Goal: Transaction & Acquisition: Purchase product/service

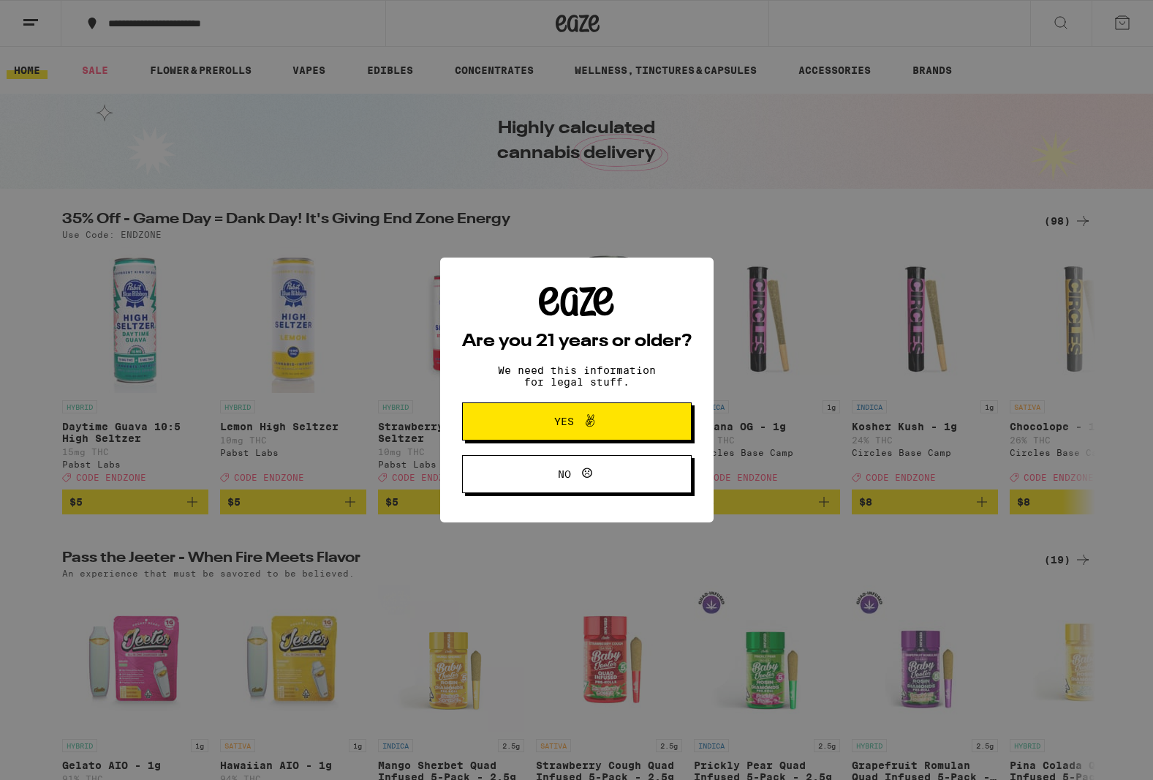
click at [554, 421] on span "Yes" at bounding box center [564, 421] width 20 height 10
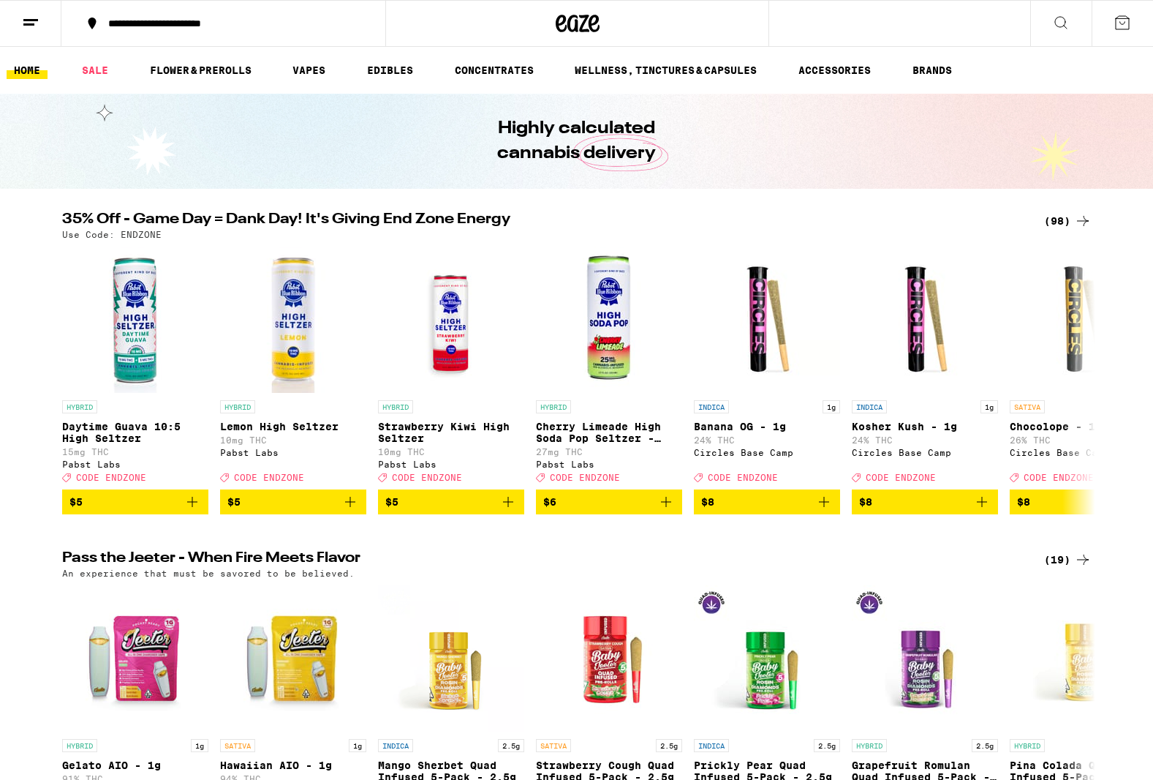
click at [1096, 47] on ul "HOME SALE FLOWER & PREROLLS VAPES EDIBLES CONCENTRATES WELLNESS, TINCTURES & CA…" at bounding box center [576, 70] width 1153 height 47
click at [1117, 16] on icon at bounding box center [1123, 23] width 18 height 18
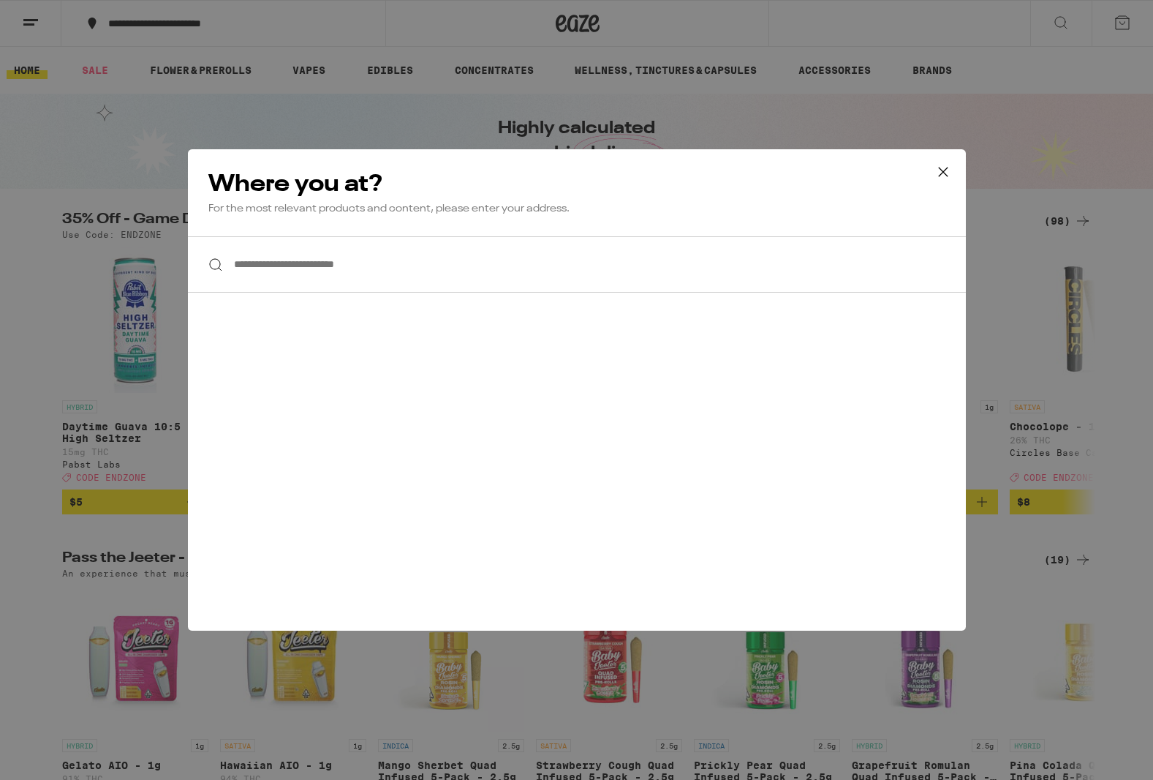
click at [938, 168] on icon at bounding box center [943, 172] width 22 height 22
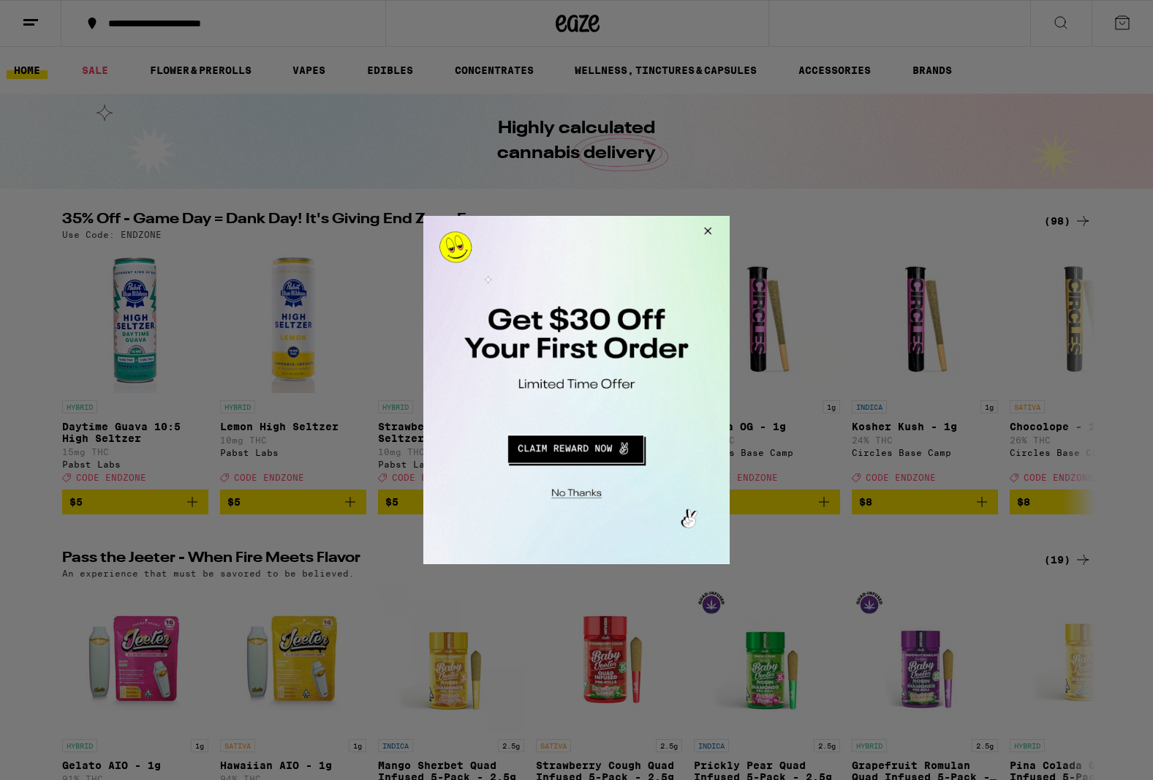
click at [710, 222] on button "Close Modal" at bounding box center [705, 233] width 39 height 35
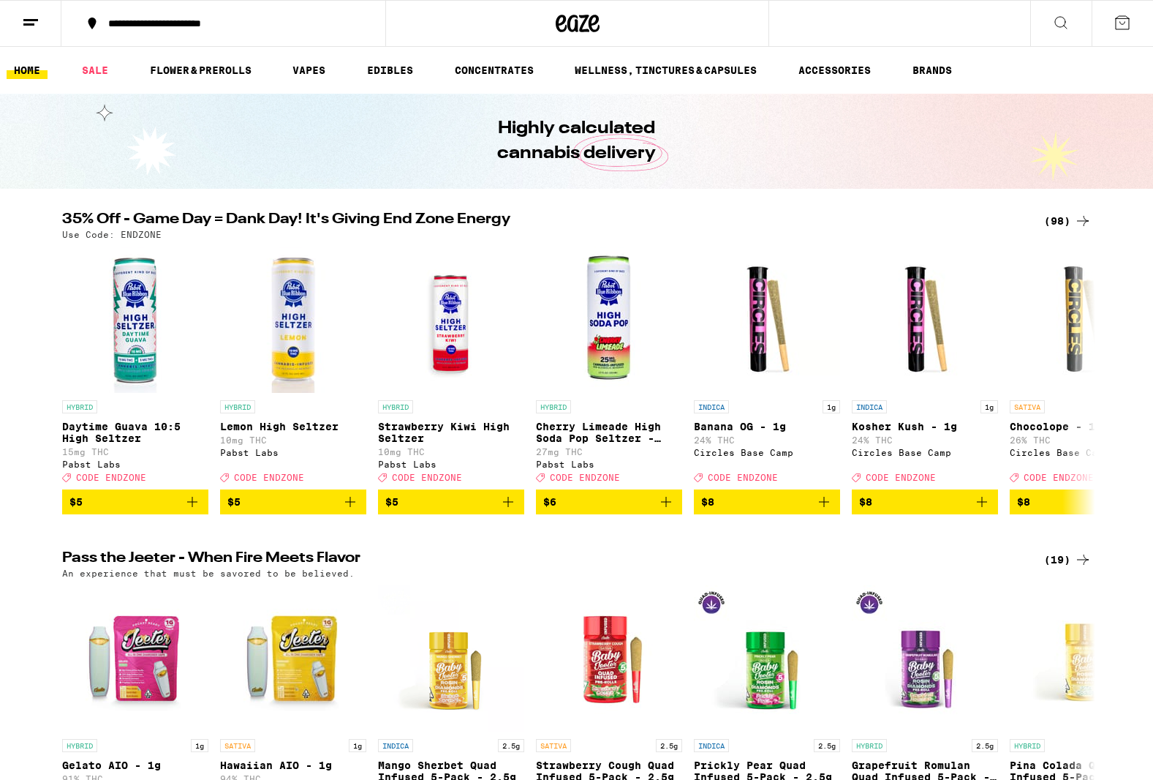
click at [20, 29] on button at bounding box center [30, 24] width 61 height 46
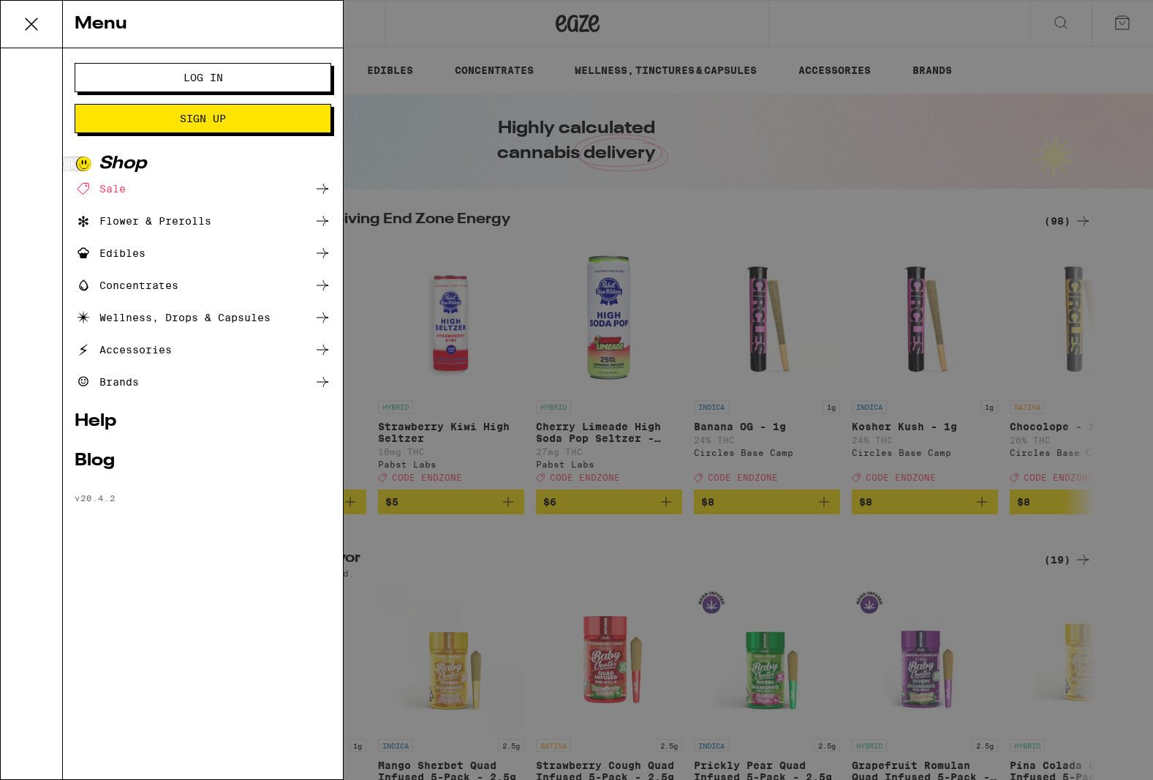
click at [166, 78] on span "Log In" at bounding box center [203, 77] width 138 height 10
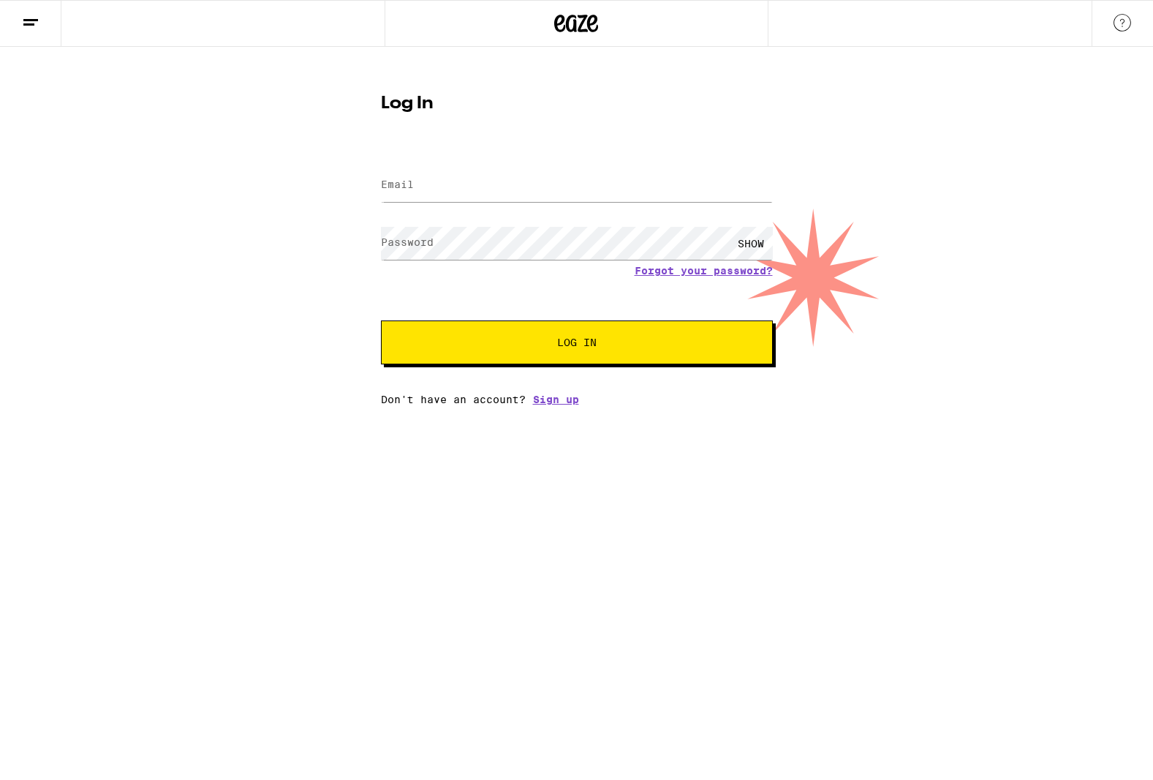
click at [404, 203] on div at bounding box center [577, 185] width 392 height 43
click at [409, 195] on input "Email" at bounding box center [577, 185] width 392 height 33
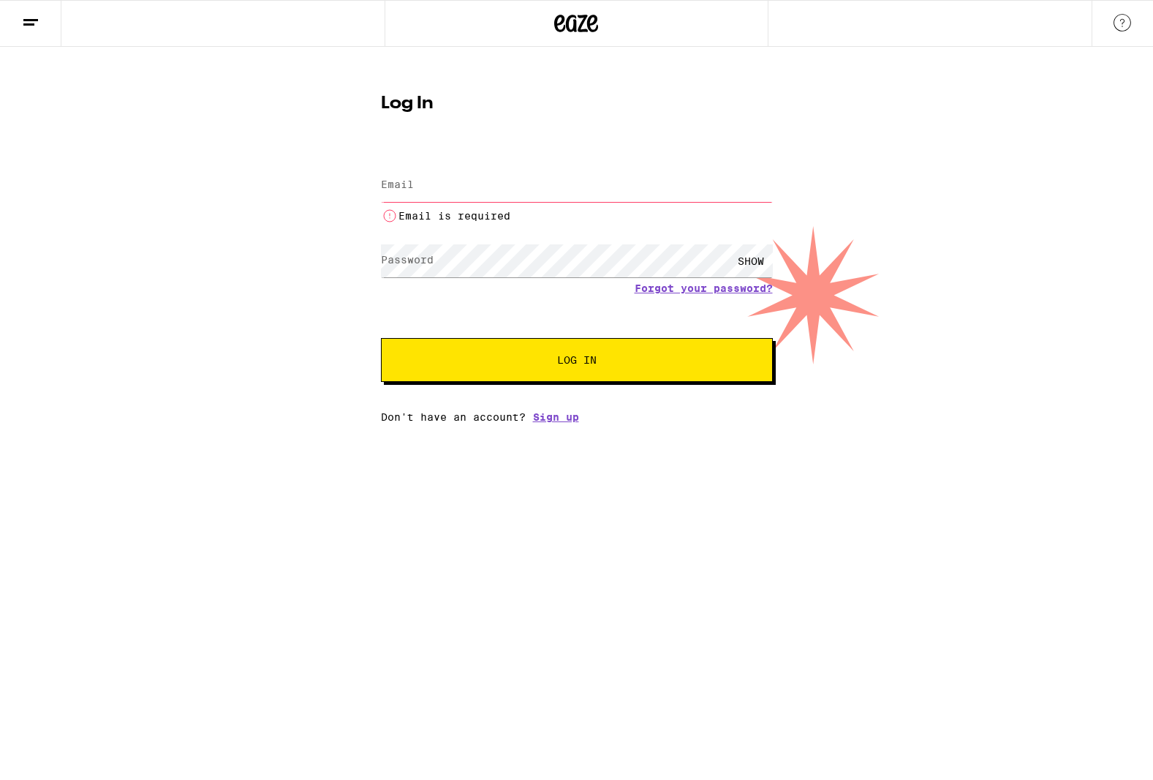
type input "[EMAIL_ADDRESS][DOMAIN_NAME]"
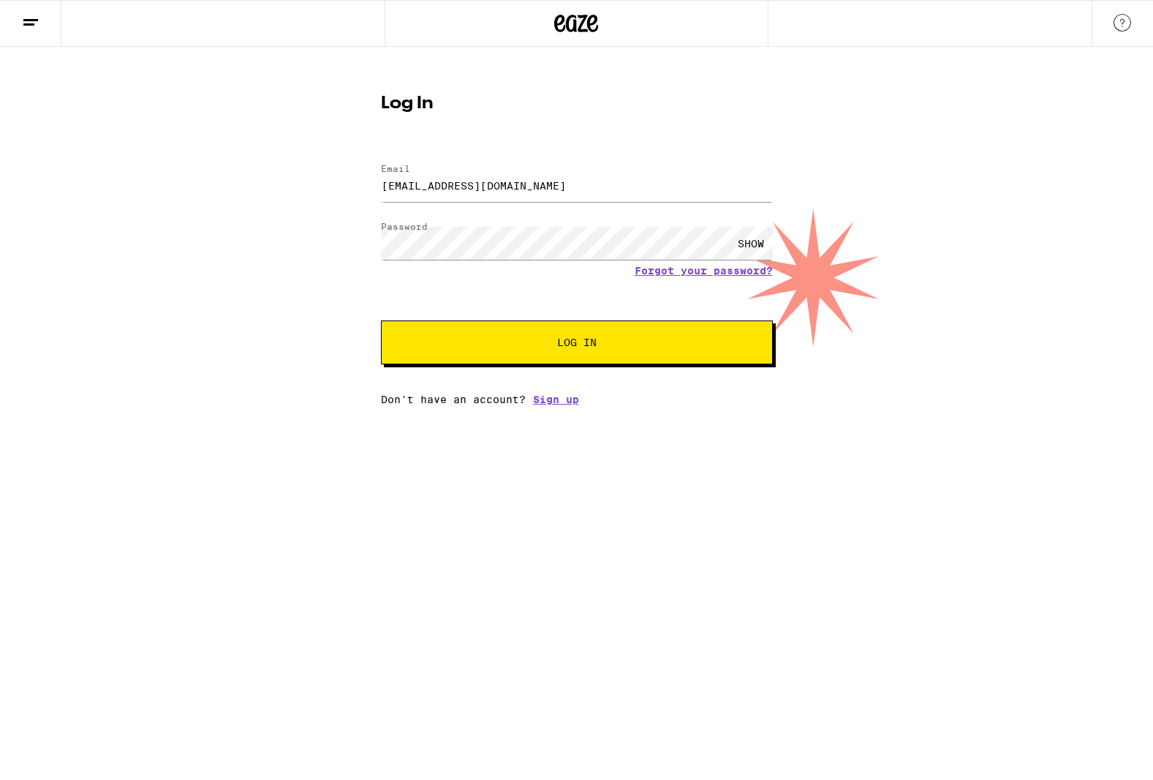
click at [747, 237] on div "SHOW" at bounding box center [751, 243] width 44 height 33
click at [747, 237] on div "HIDE" at bounding box center [751, 243] width 44 height 33
click at [663, 335] on button "Log In" at bounding box center [577, 342] width 392 height 44
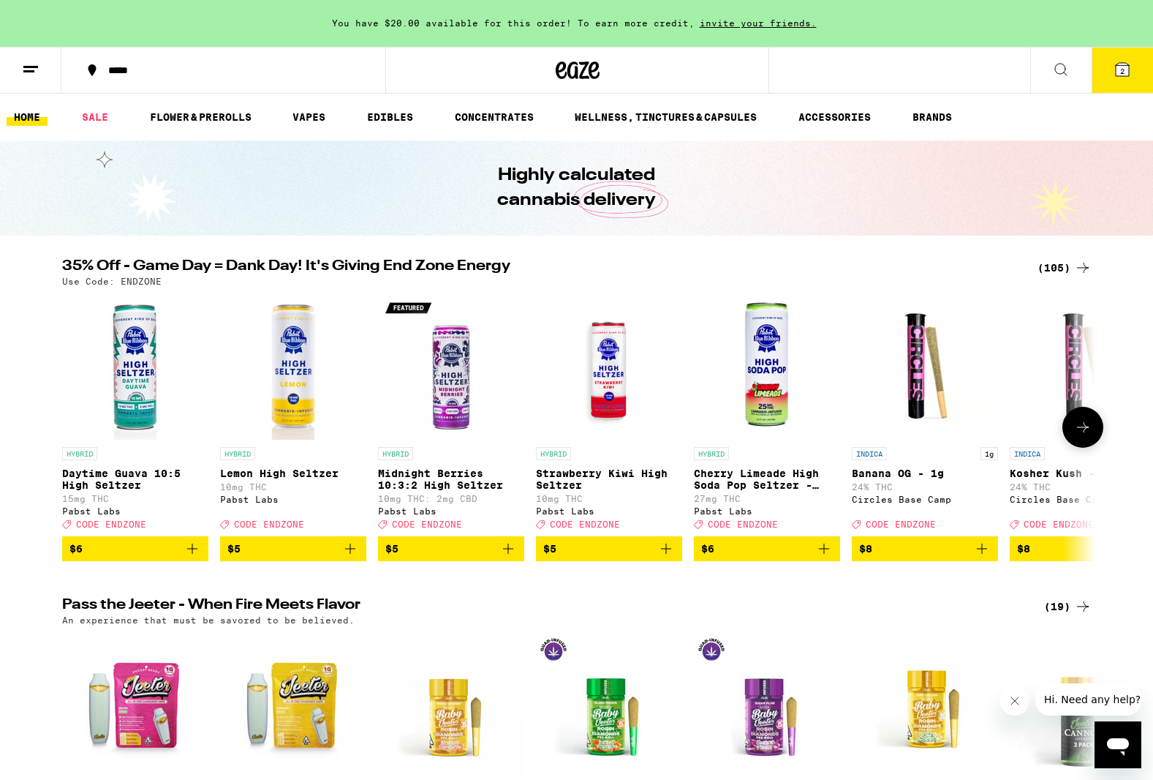
click at [1078, 434] on icon at bounding box center [1083, 427] width 18 height 18
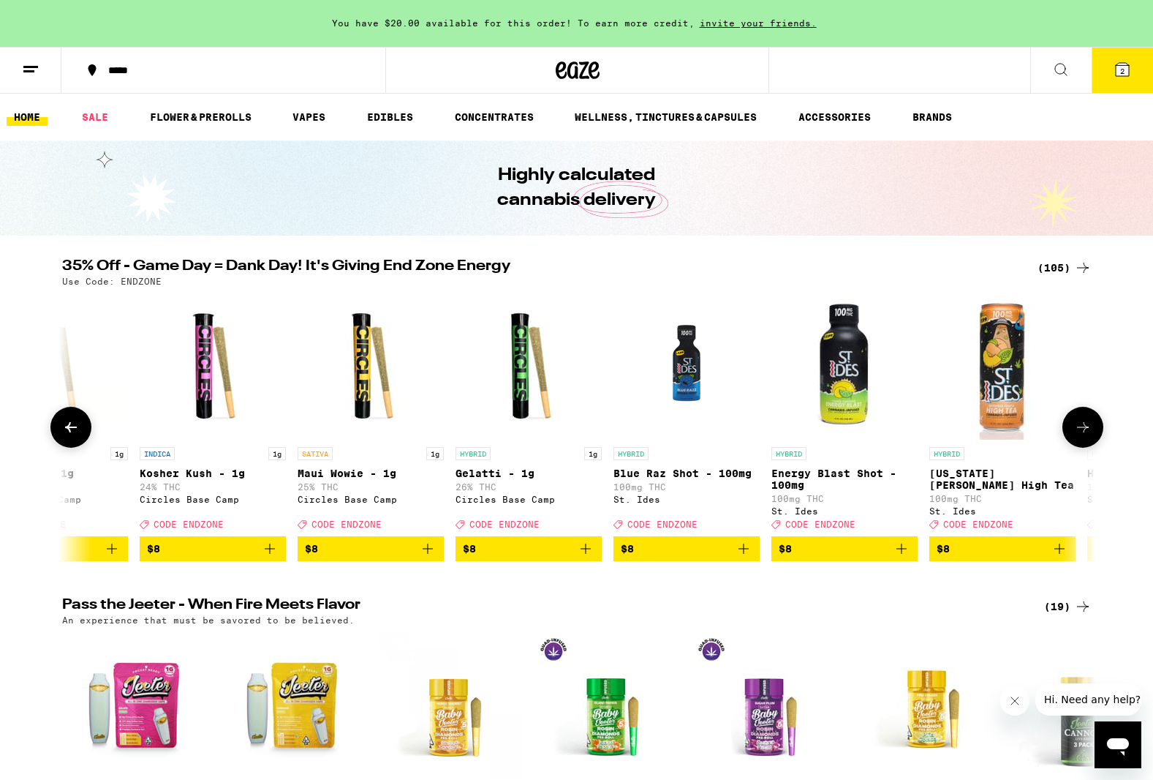
click at [1078, 432] on icon at bounding box center [1083, 427] width 12 height 10
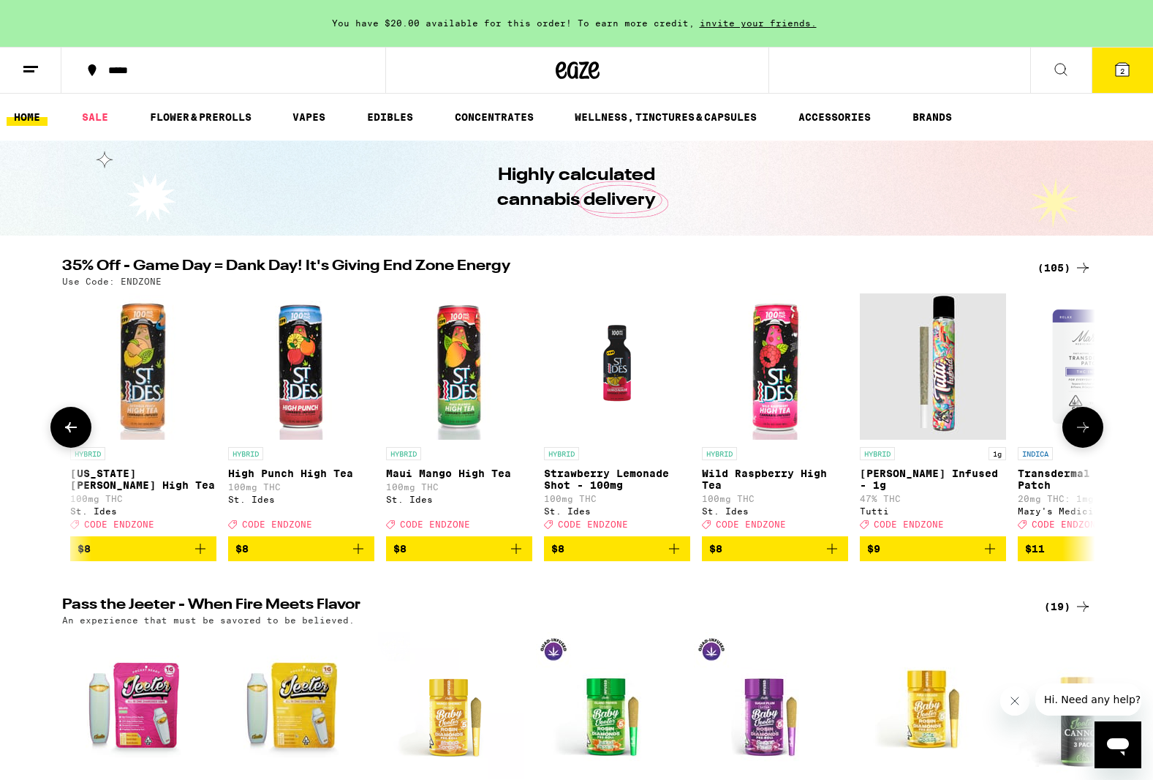
scroll to position [0, 1741]
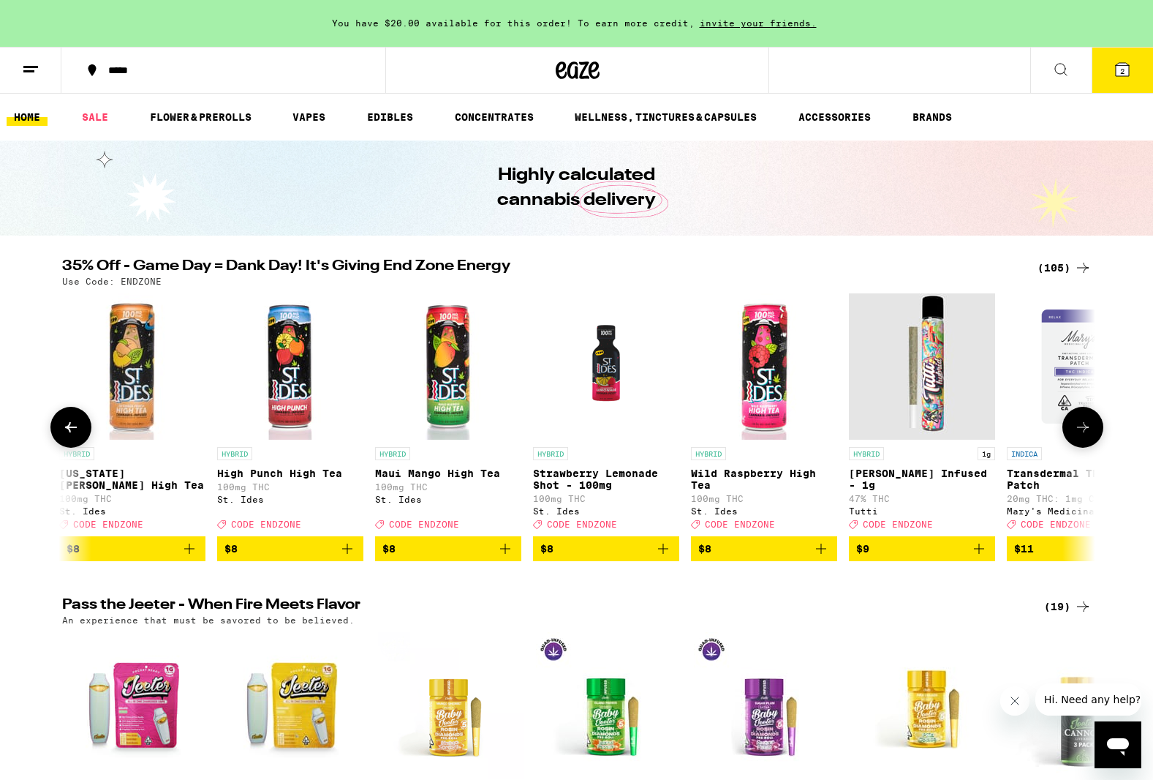
click at [1078, 432] on icon at bounding box center [1083, 427] width 12 height 10
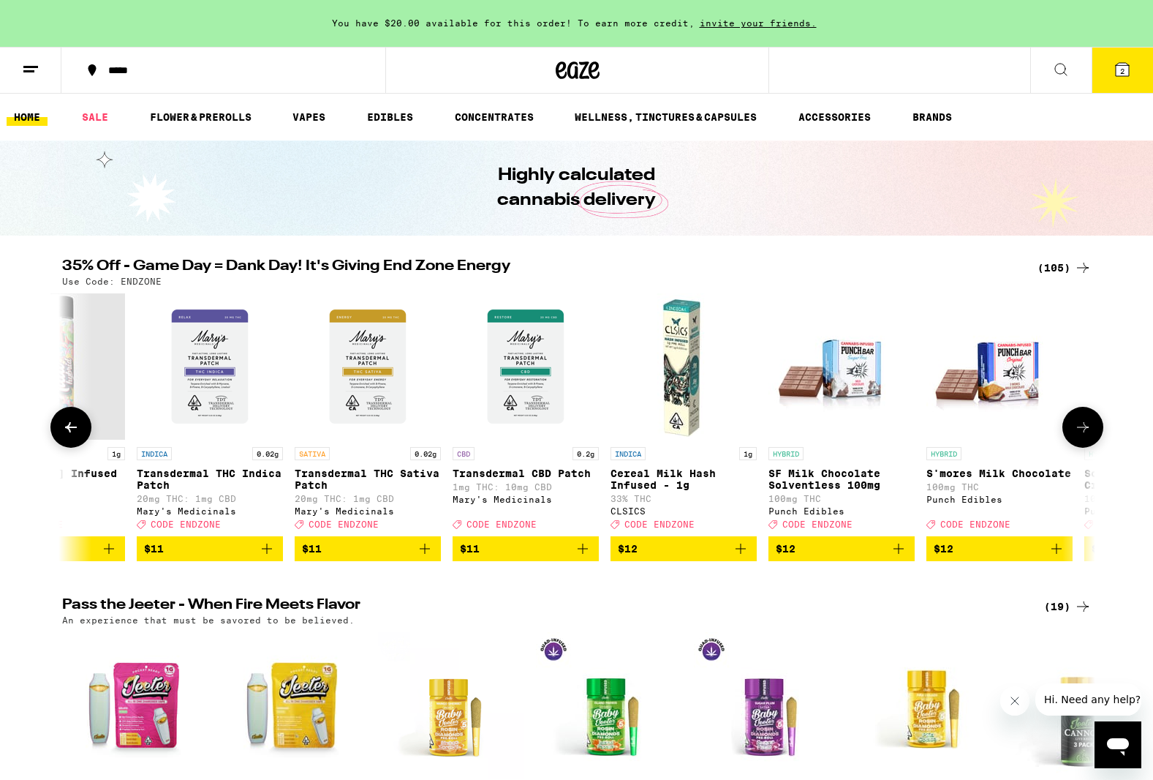
click at [1078, 430] on icon at bounding box center [1083, 427] width 18 height 18
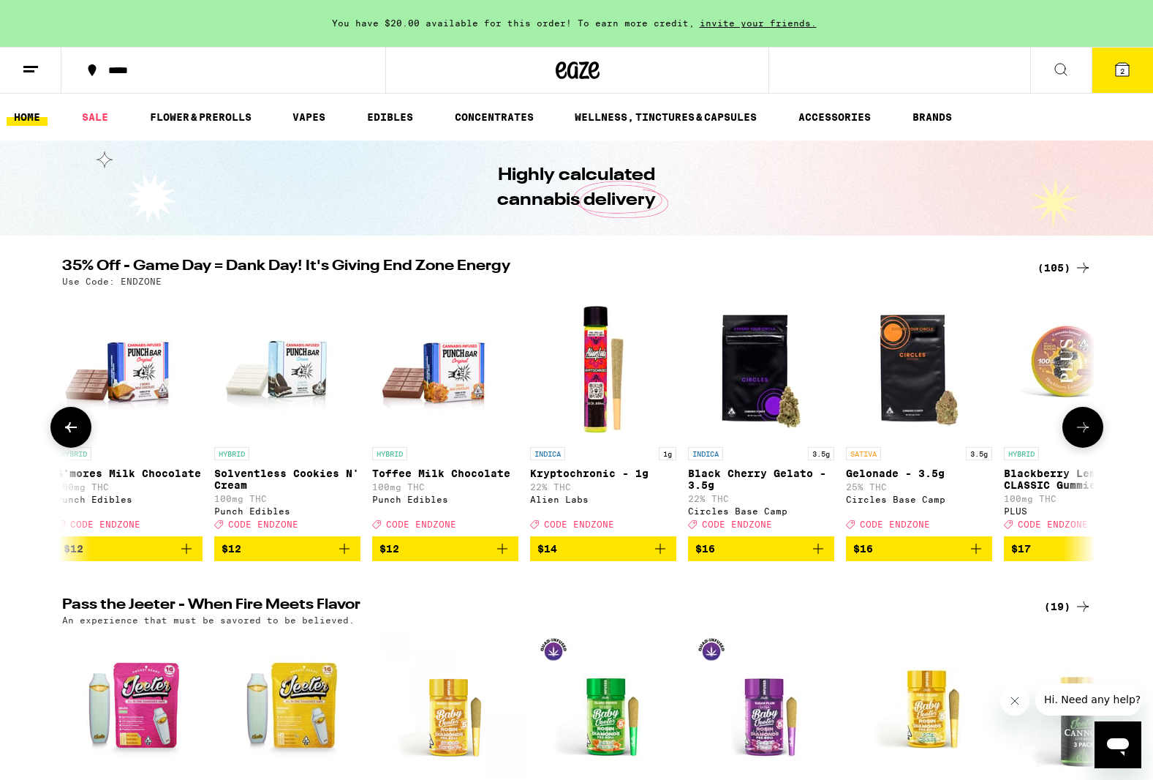
click at [1078, 430] on icon at bounding box center [1083, 427] width 18 height 18
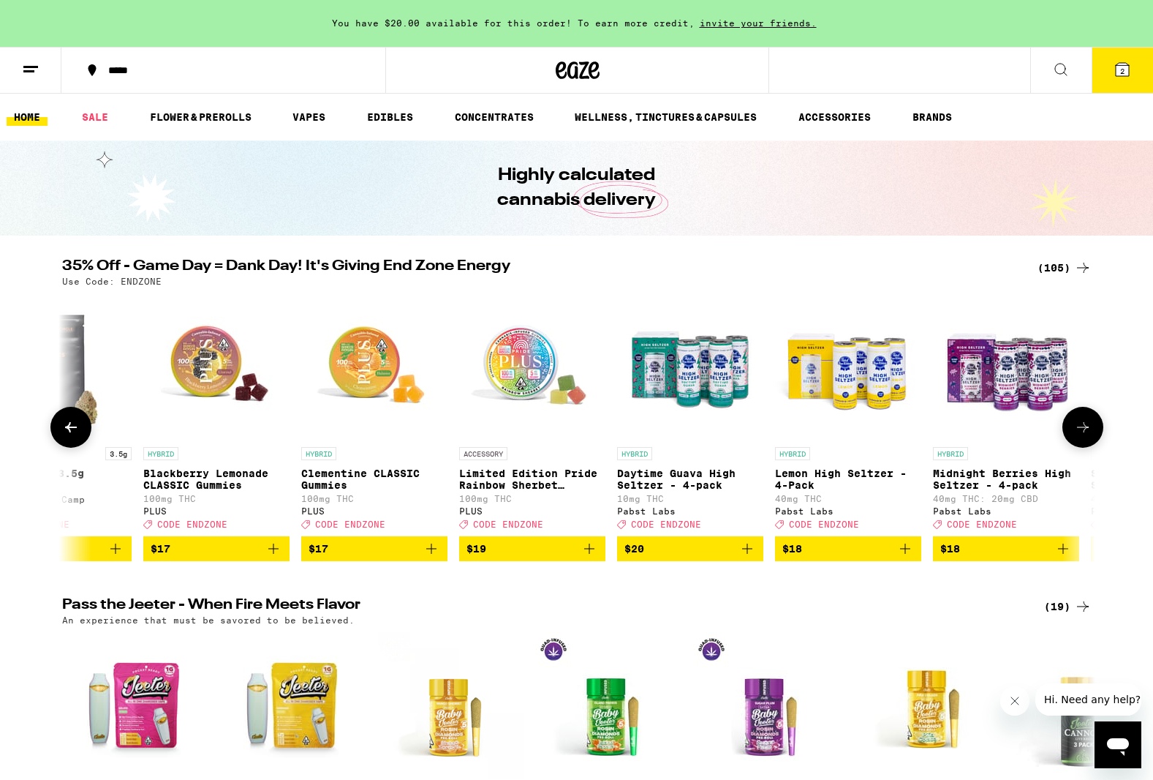
scroll to position [0, 4352]
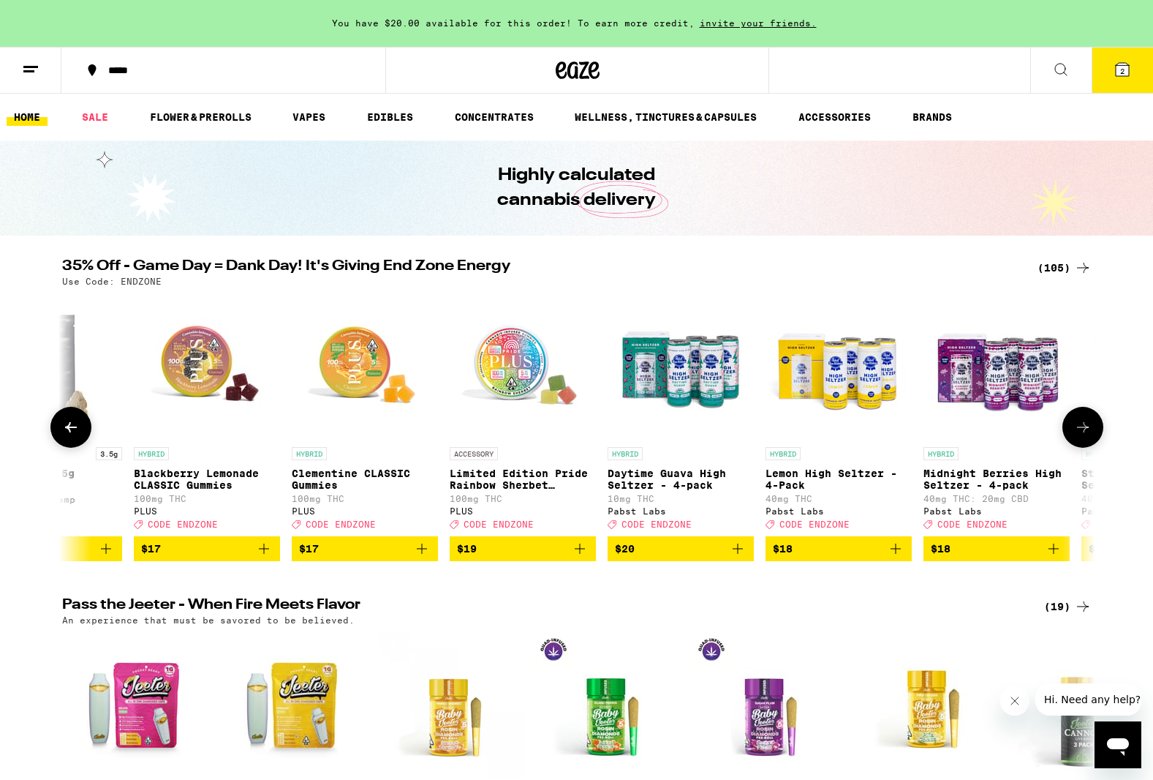
click at [1078, 430] on icon at bounding box center [1083, 427] width 18 height 18
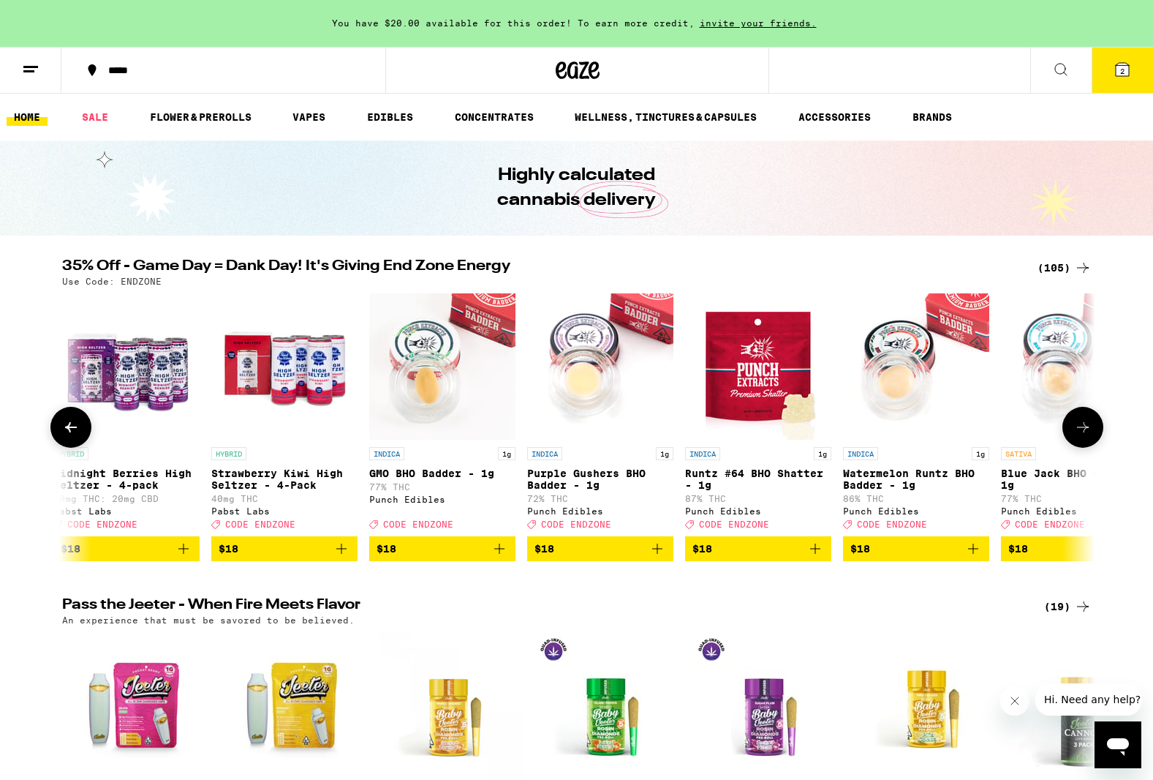
click at [1078, 430] on icon at bounding box center [1083, 427] width 18 height 18
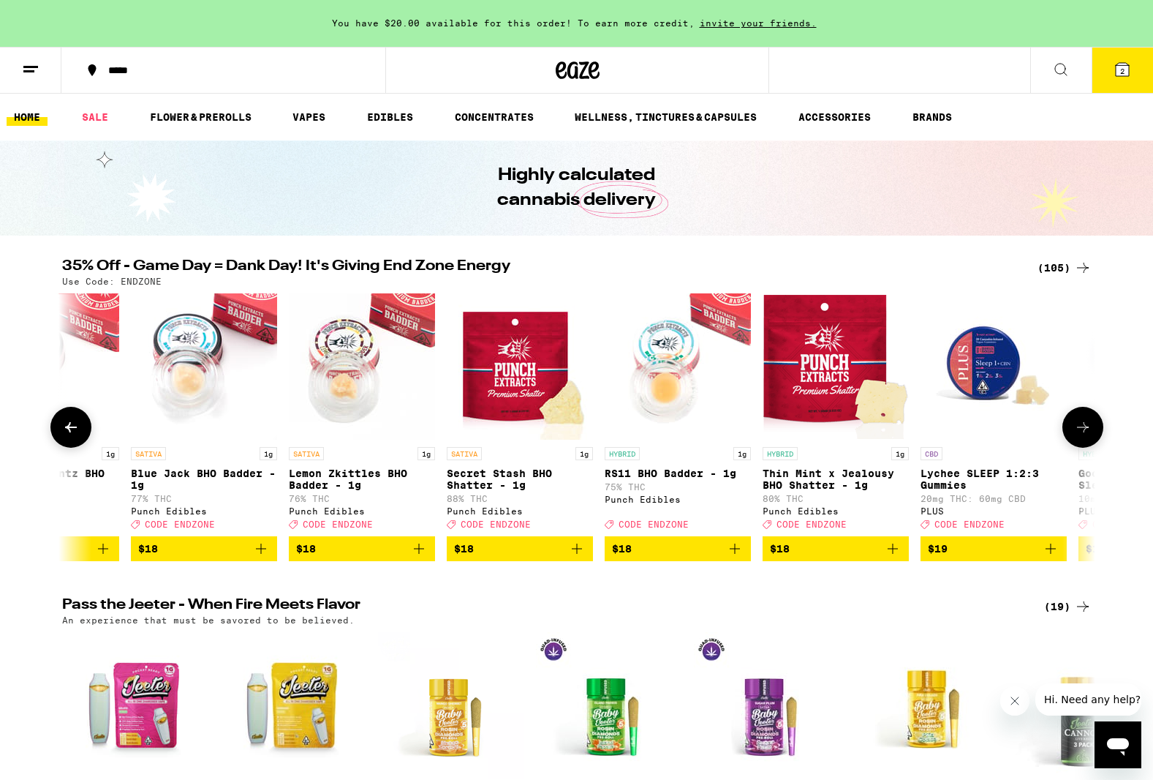
click at [1078, 430] on icon at bounding box center [1083, 427] width 18 height 18
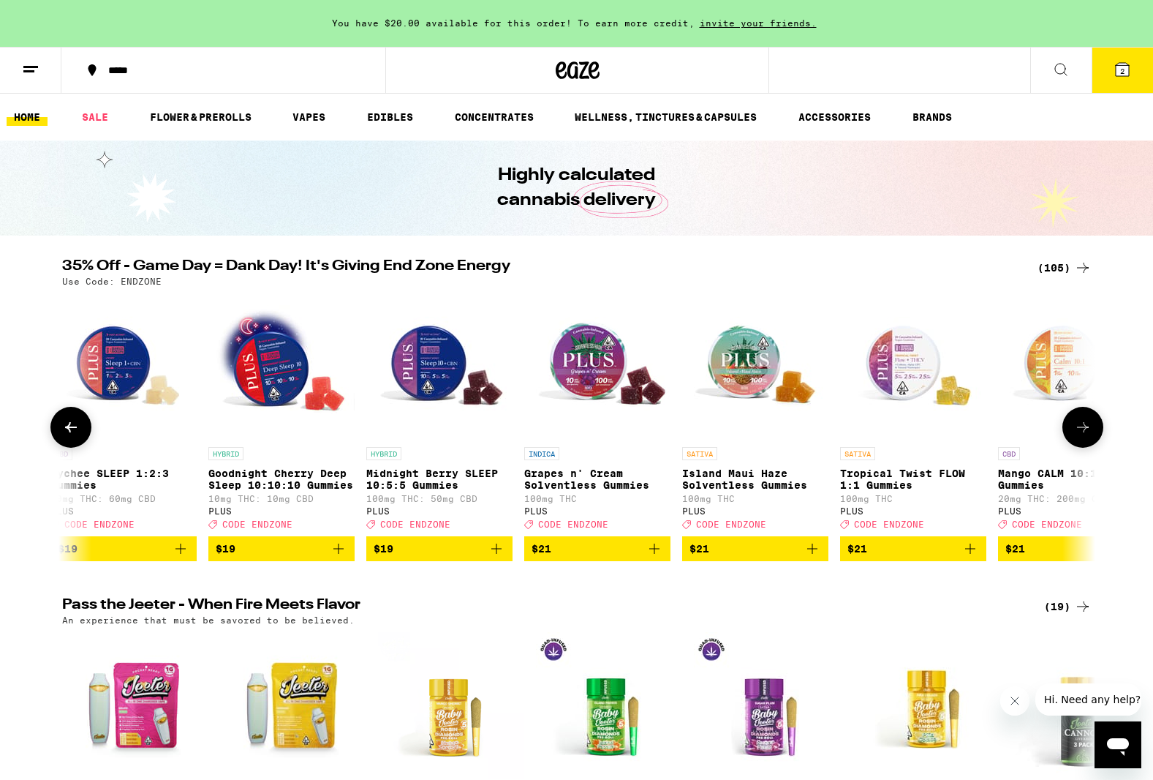
click at [1078, 430] on icon at bounding box center [1083, 427] width 18 height 18
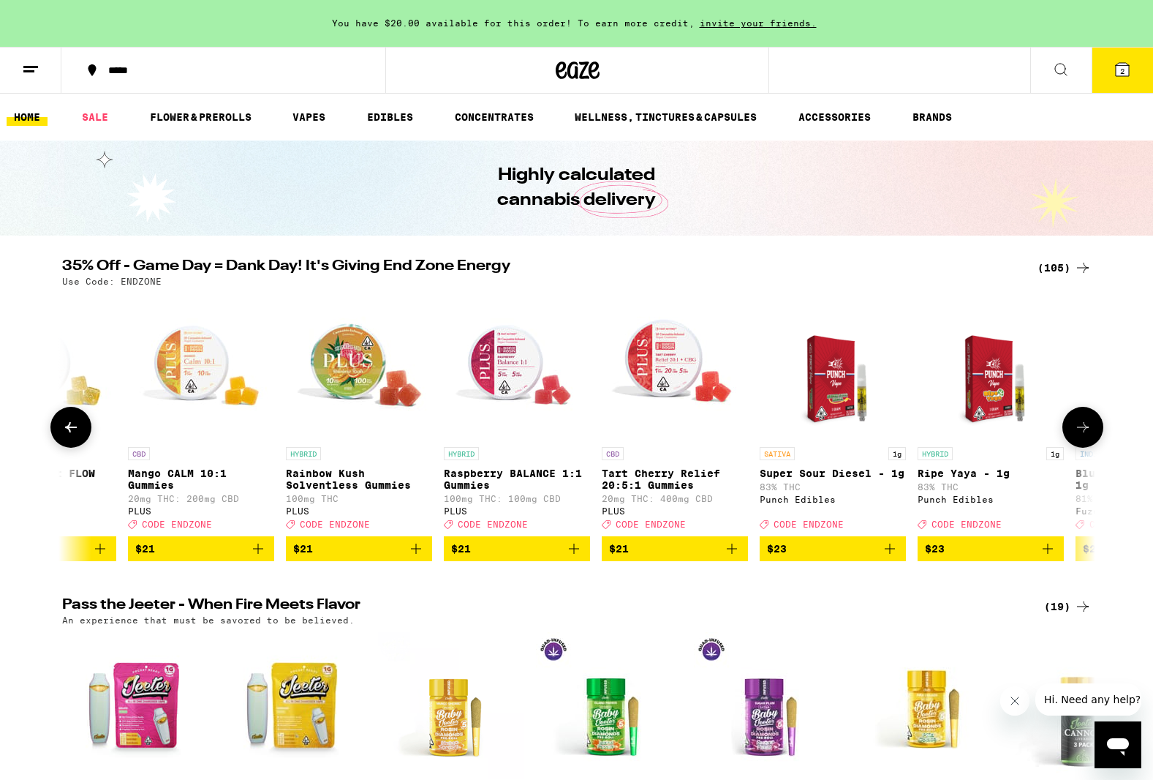
click at [1078, 430] on icon at bounding box center [1083, 427] width 18 height 18
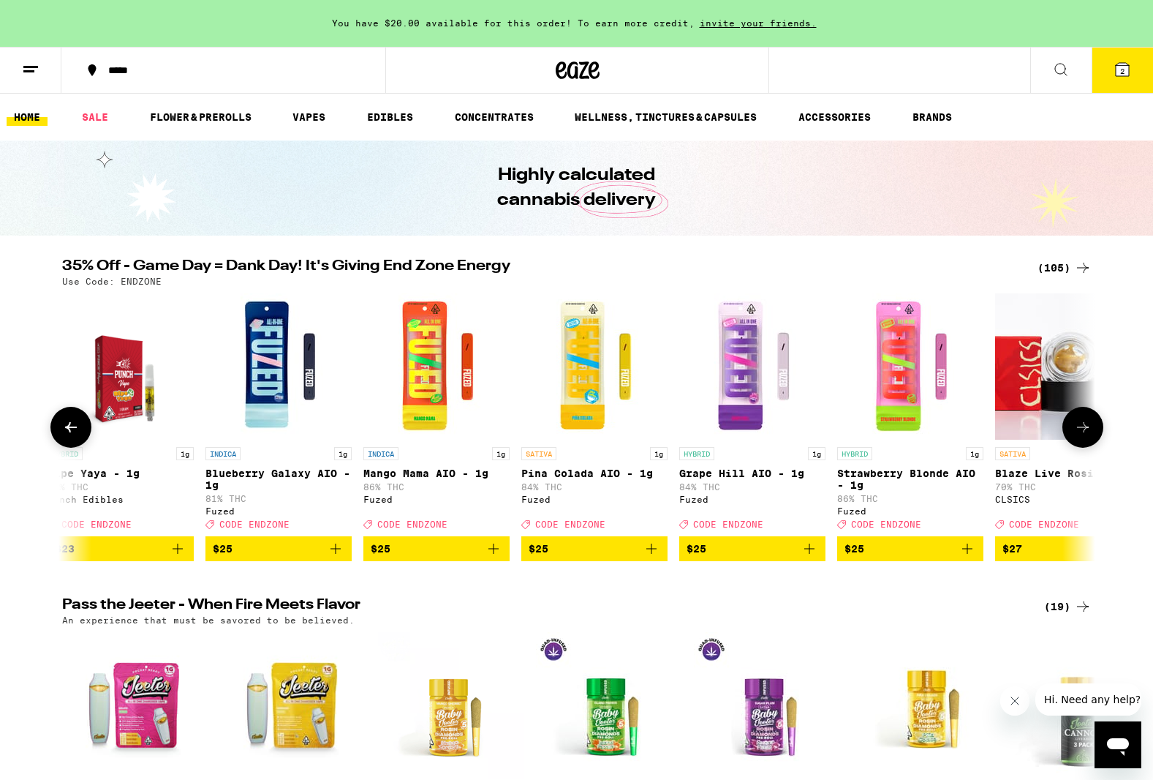
click at [1078, 430] on icon at bounding box center [1083, 427] width 18 height 18
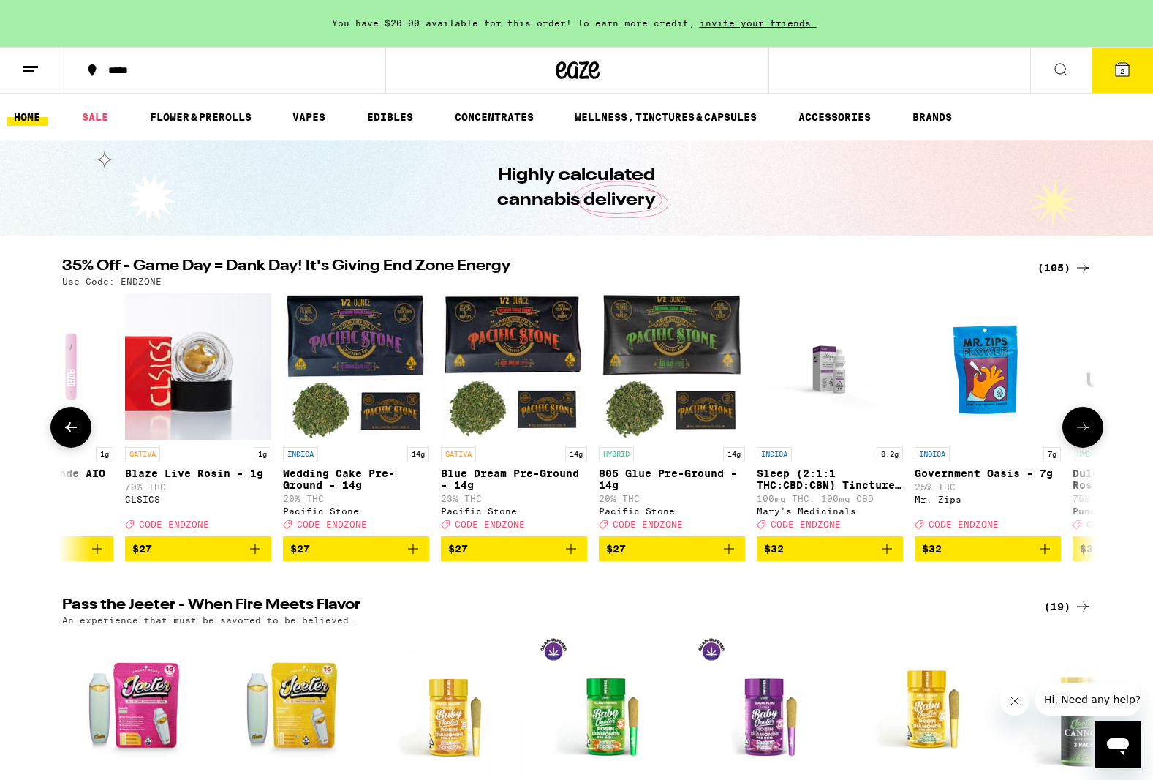
click at [1078, 430] on icon at bounding box center [1083, 427] width 18 height 18
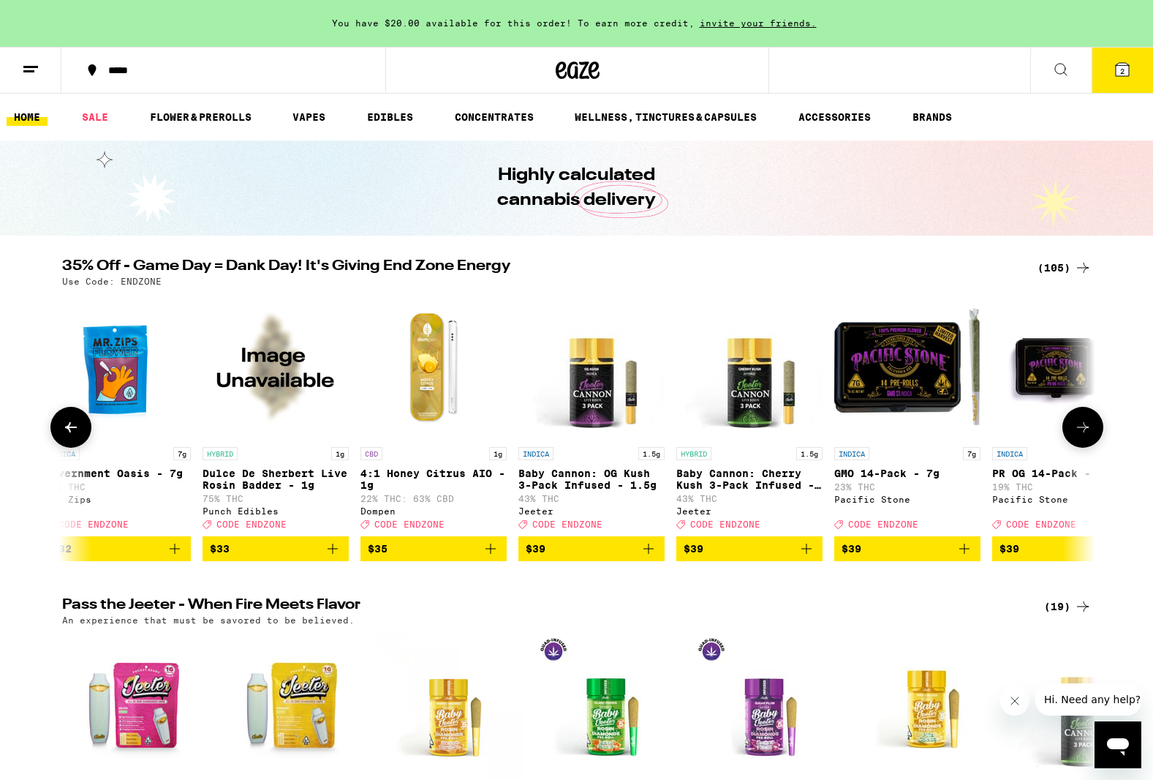
click at [1078, 429] on icon at bounding box center [1083, 427] width 18 height 18
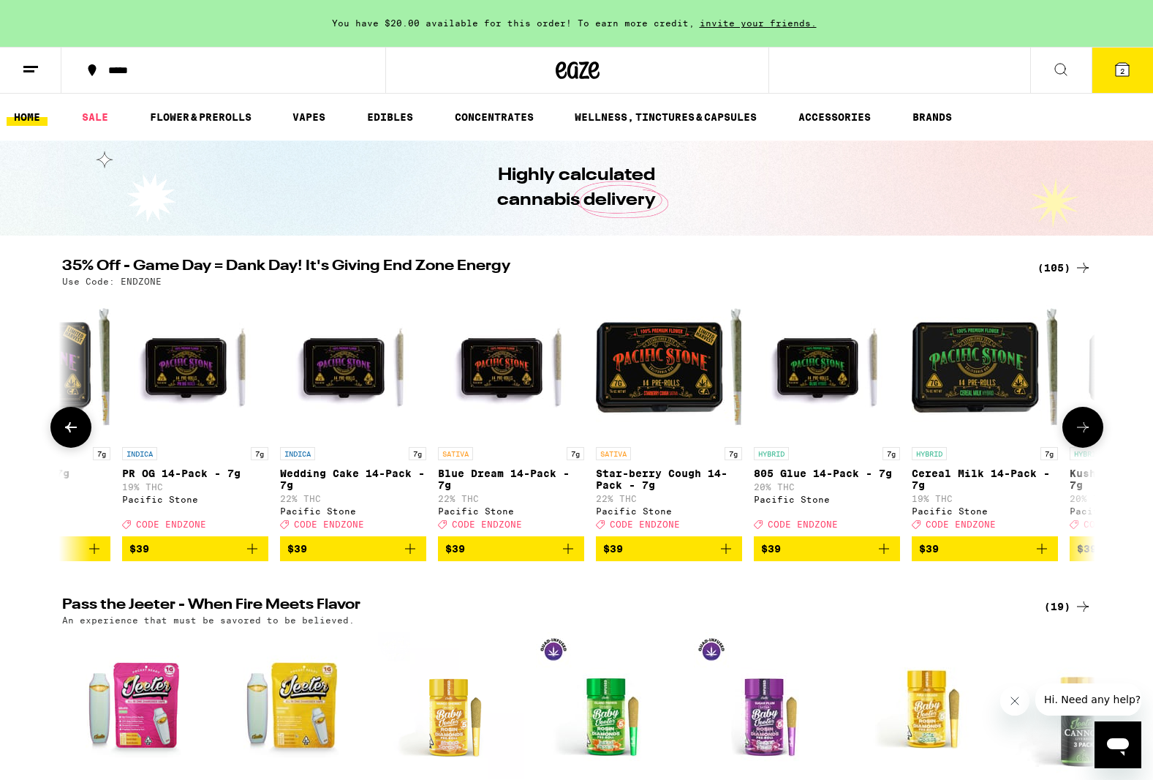
click at [1078, 429] on icon at bounding box center [1083, 427] width 18 height 18
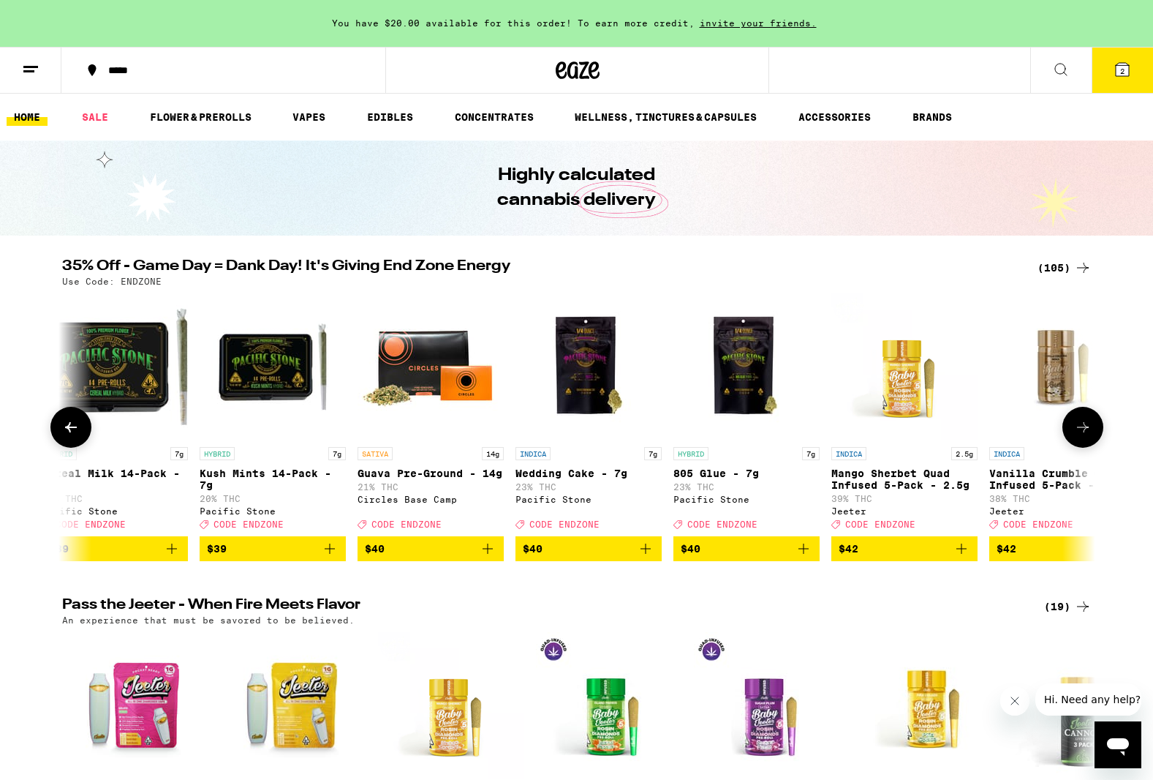
click at [1078, 429] on icon at bounding box center [1083, 427] width 18 height 18
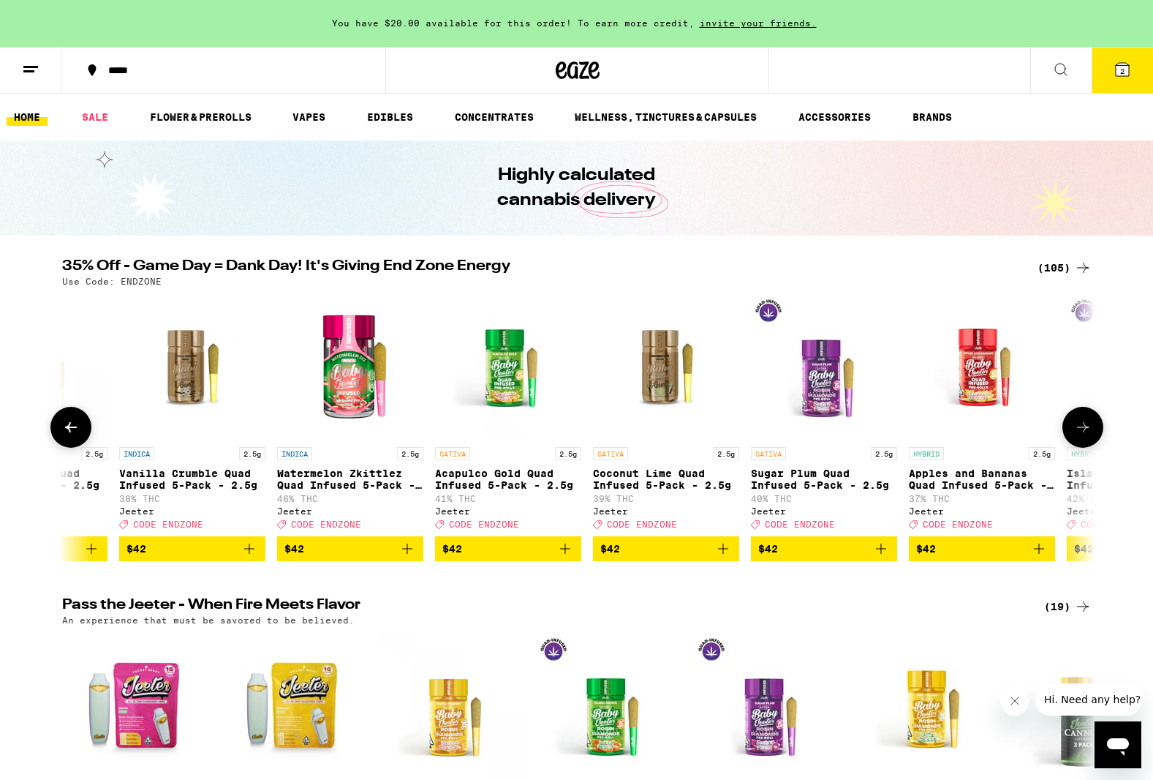
click at [1078, 429] on icon at bounding box center [1083, 427] width 18 height 18
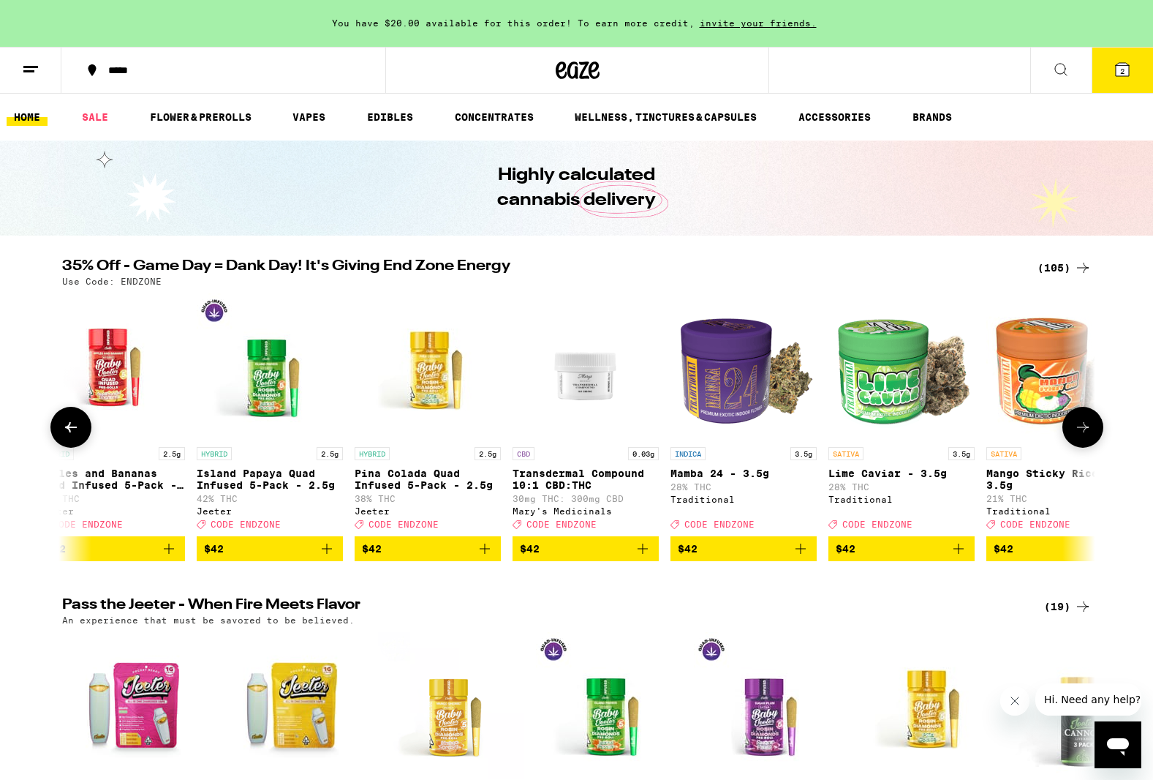
click at [1078, 429] on icon at bounding box center [1083, 427] width 18 height 18
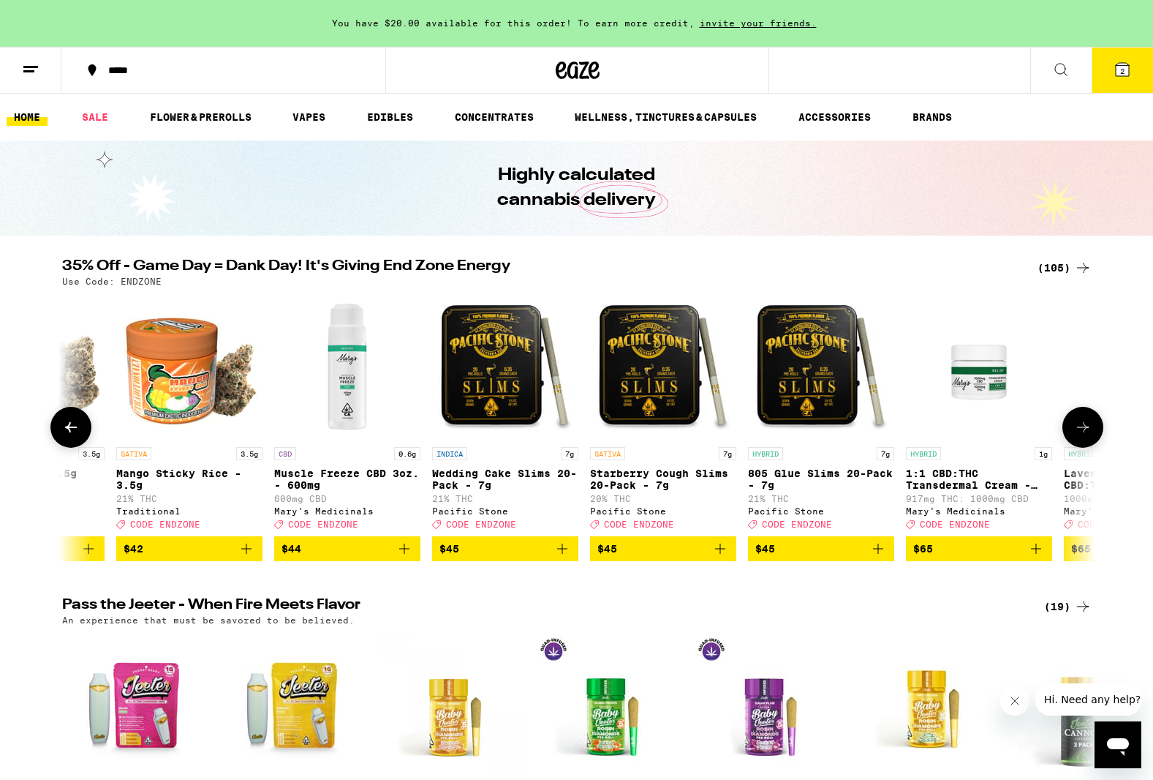
click at [1078, 429] on icon at bounding box center [1083, 427] width 18 height 18
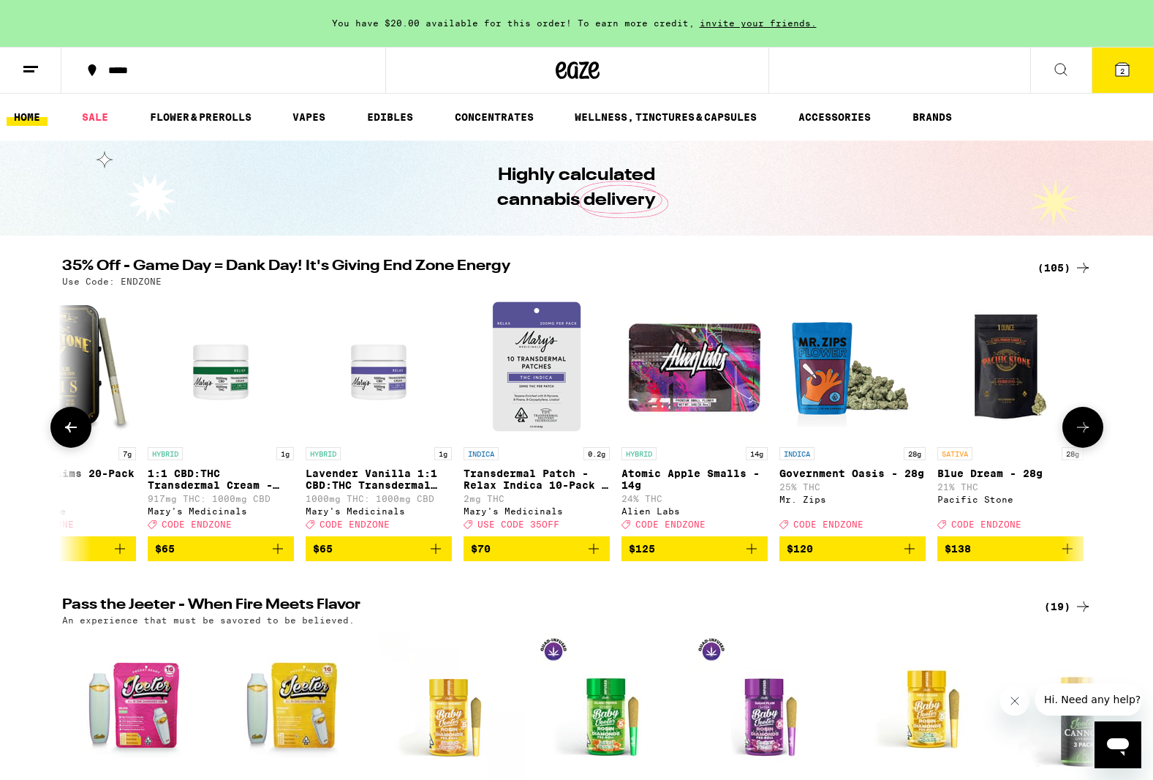
scroll to position [0, 15558]
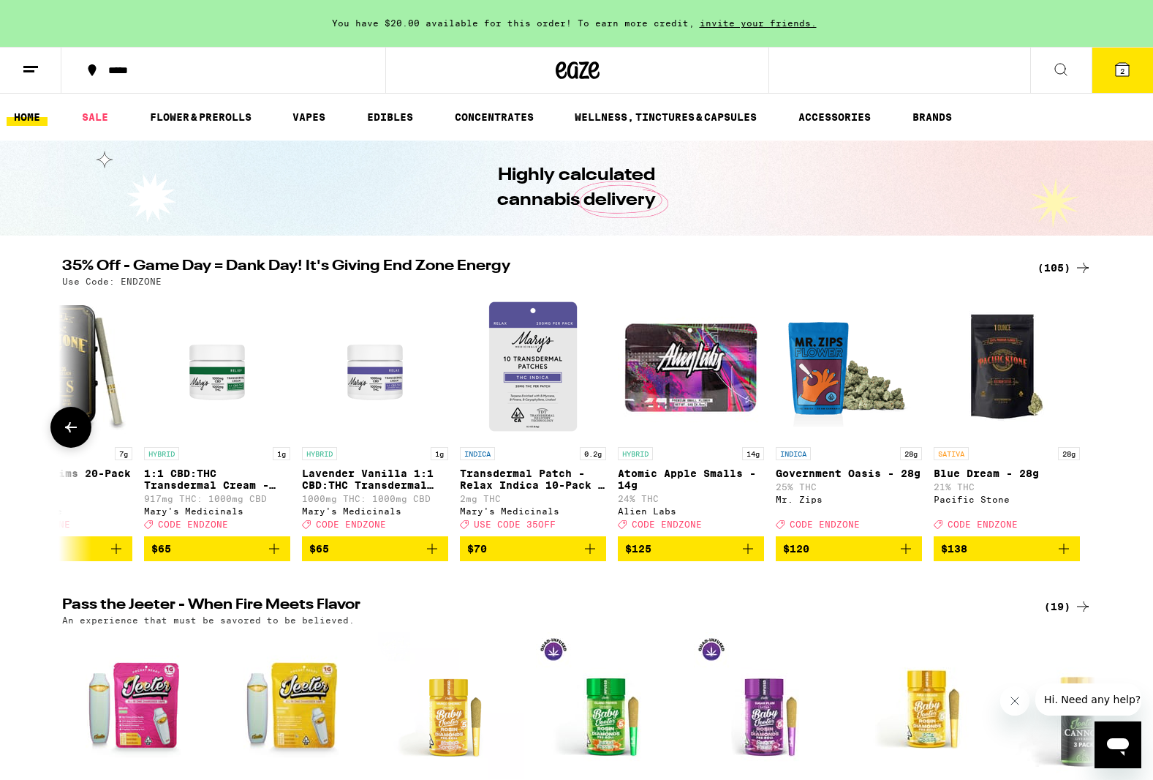
click at [1078, 429] on div at bounding box center [1083, 427] width 41 height 41
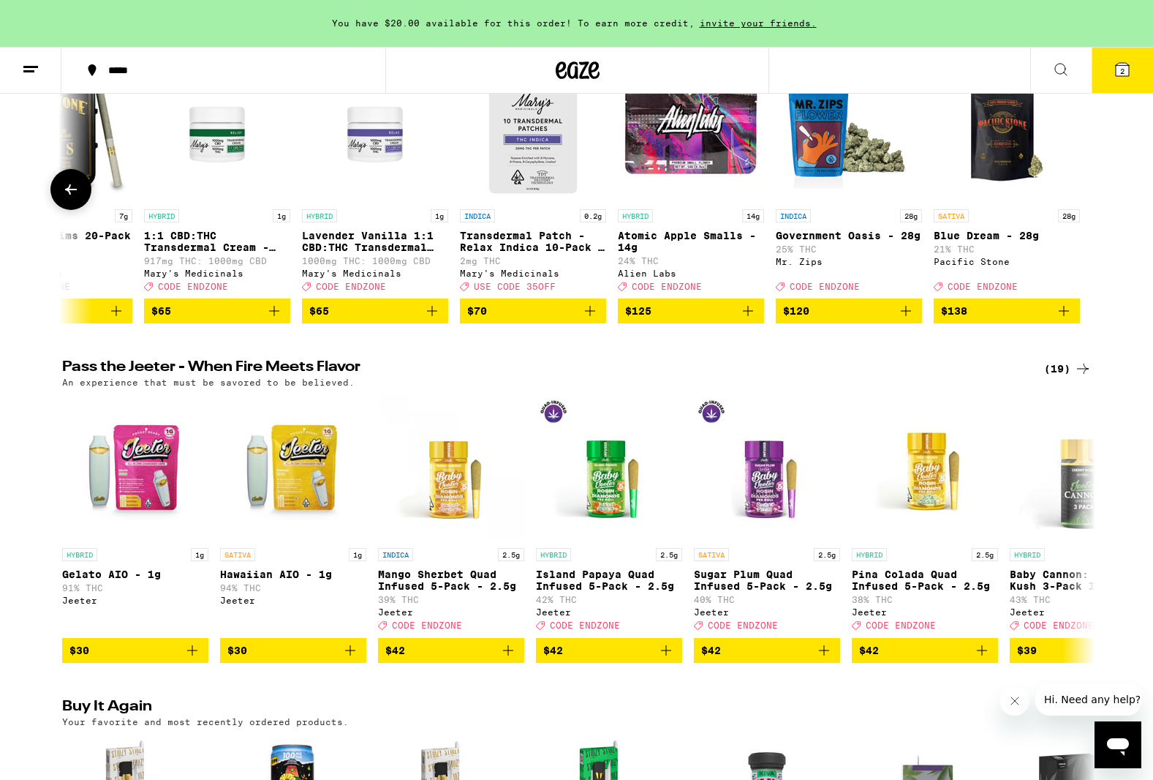
scroll to position [0, 0]
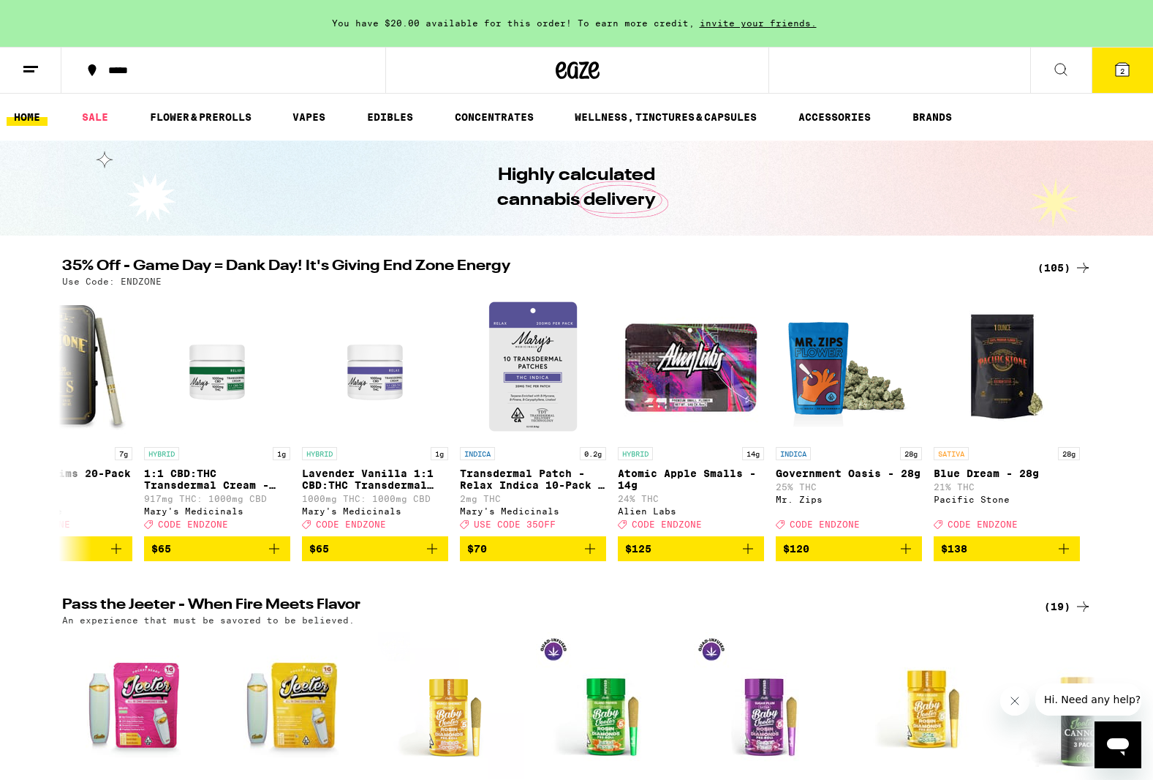
click at [1078, 266] on icon at bounding box center [1083, 268] width 18 height 18
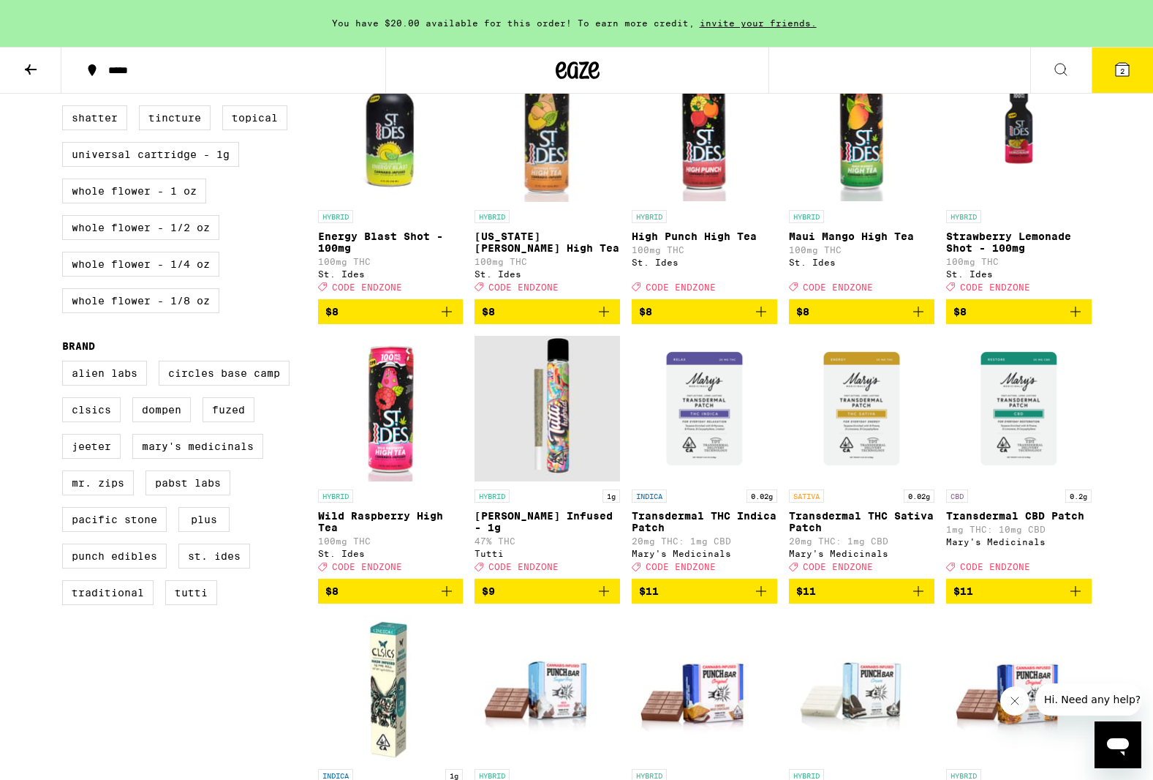
scroll to position [752, 0]
